Goal: Find contact information: Find contact information

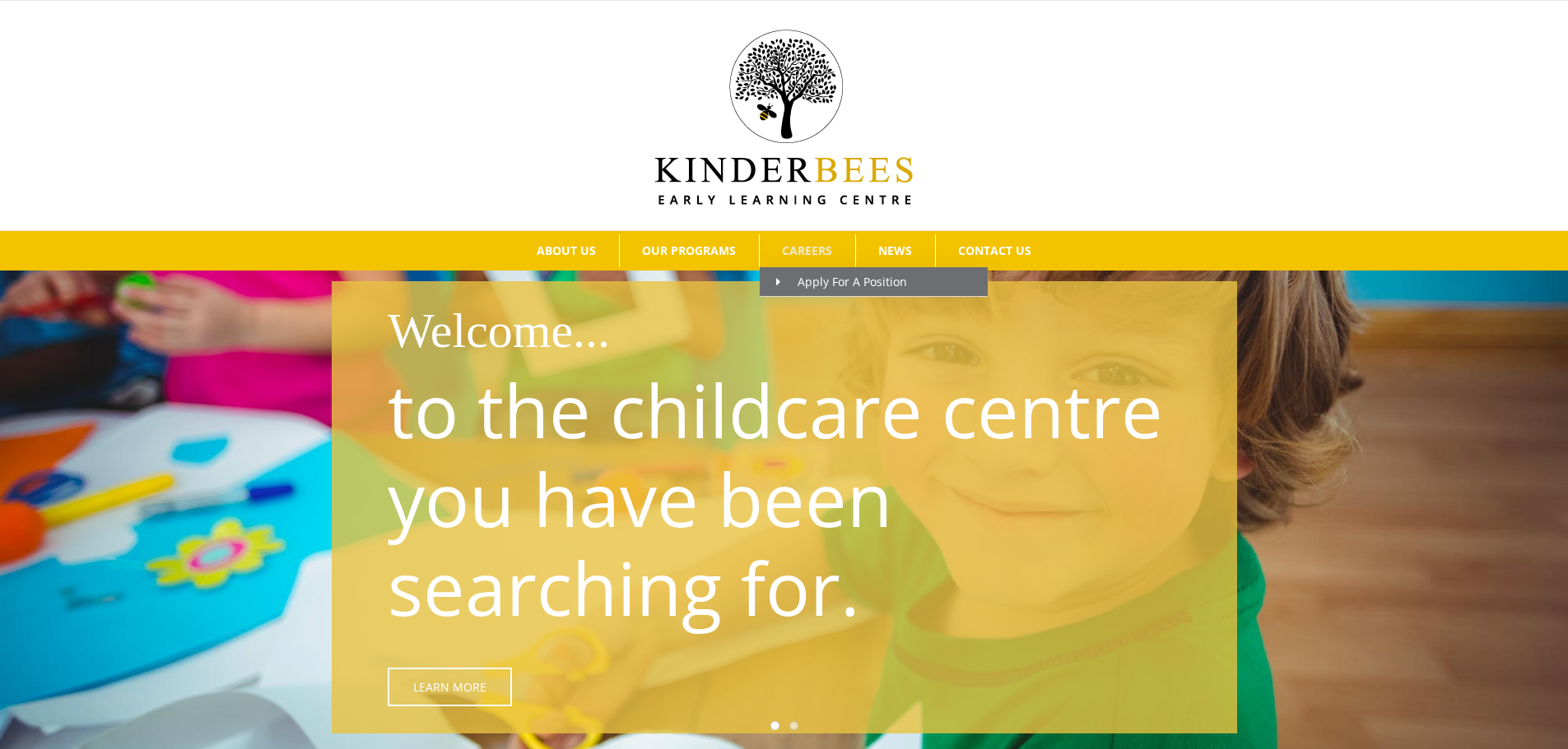
click at [800, 253] on span "CAREERS" at bounding box center [806, 251] width 51 height 11
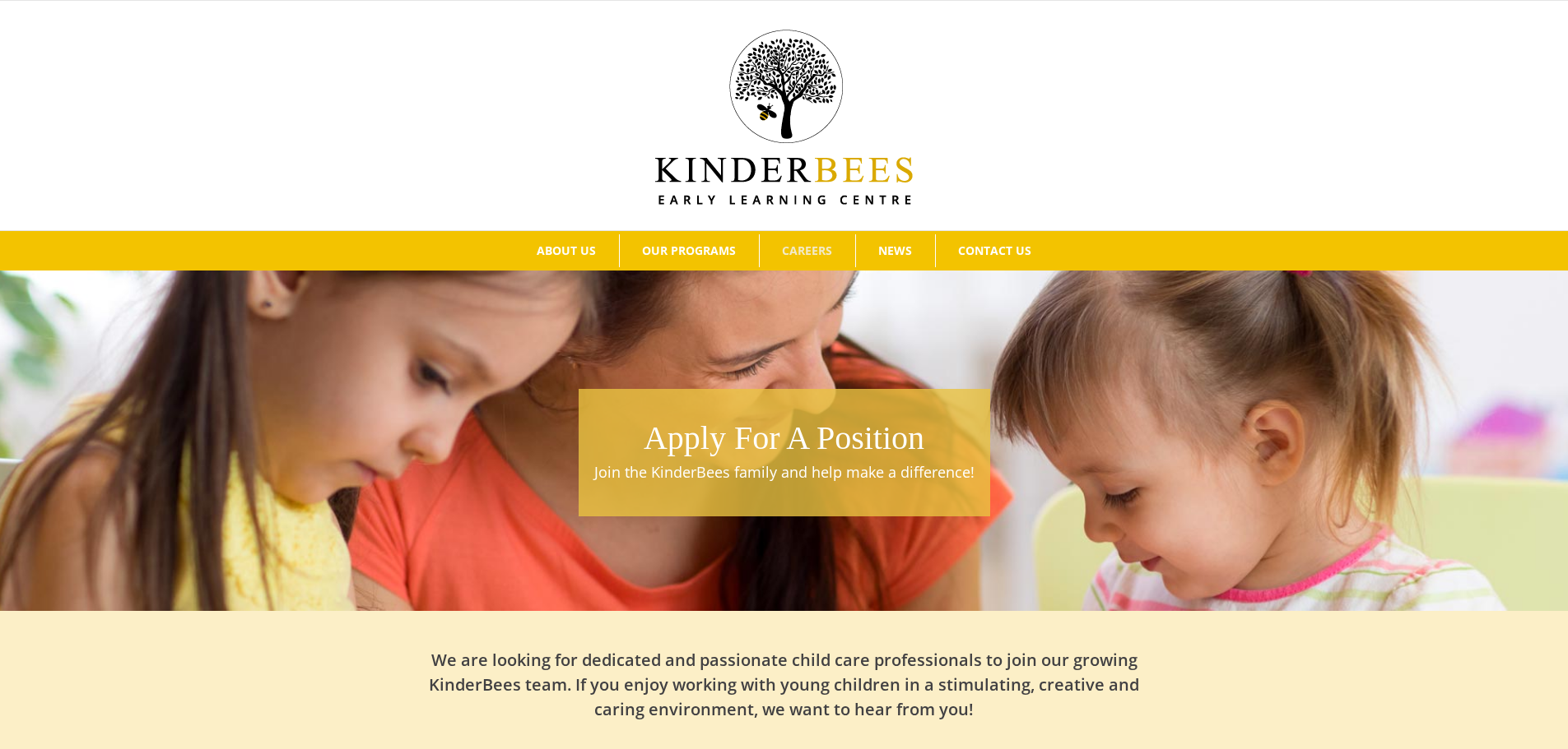
scroll to position [329, 0]
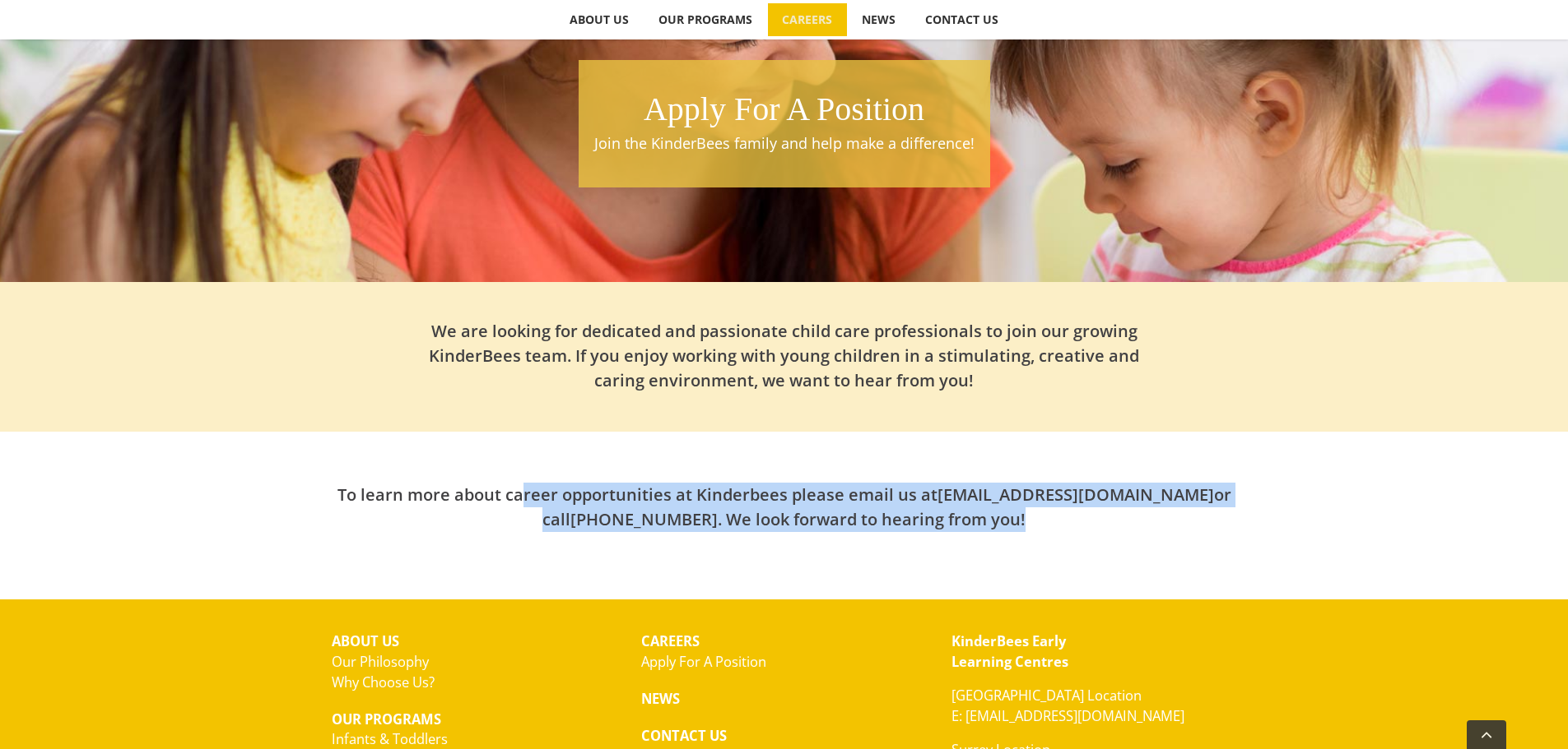
drag, startPoint x: 1016, startPoint y: 531, endPoint x: 520, endPoint y: 496, distance: 497.2
click at [520, 496] on h2 "To learn more about career opportunities at Kinderbees please email us at hello…" at bounding box center [784, 508] width 906 height 50
click at [848, 528] on h2 "To learn more about career opportunities at Kinderbees please email us at hello…" at bounding box center [784, 508] width 906 height 50
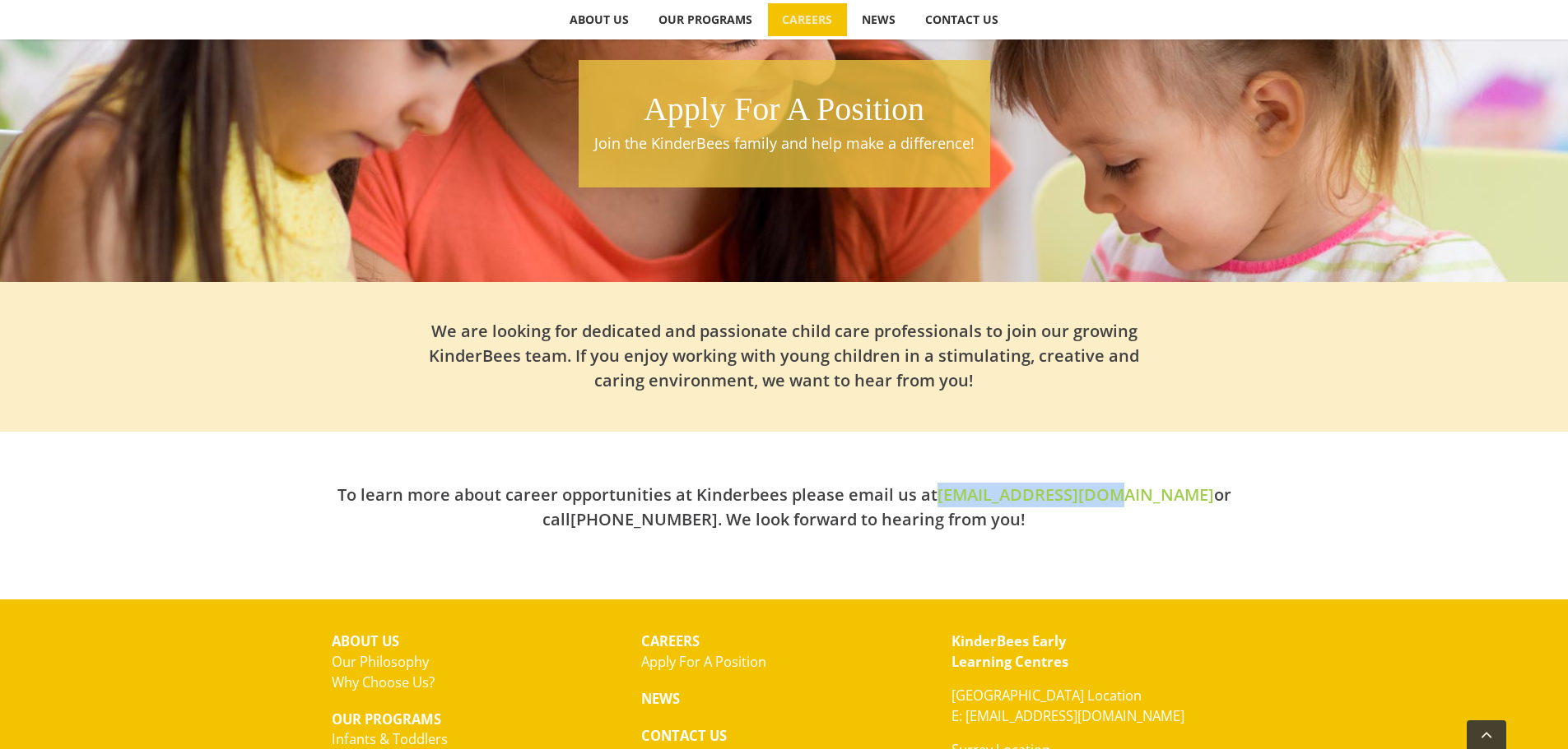
drag, startPoint x: 1103, startPoint y: 493, endPoint x: 940, endPoint y: 489, distance: 163.0
click at [940, 489] on h2 "To learn more about career opportunities at Kinderbees please email us at hello…" at bounding box center [784, 508] width 906 height 50
copy link "[EMAIL_ADDRESS][DOMAIN_NAME]"
